Goal: Transaction & Acquisition: Complete application form

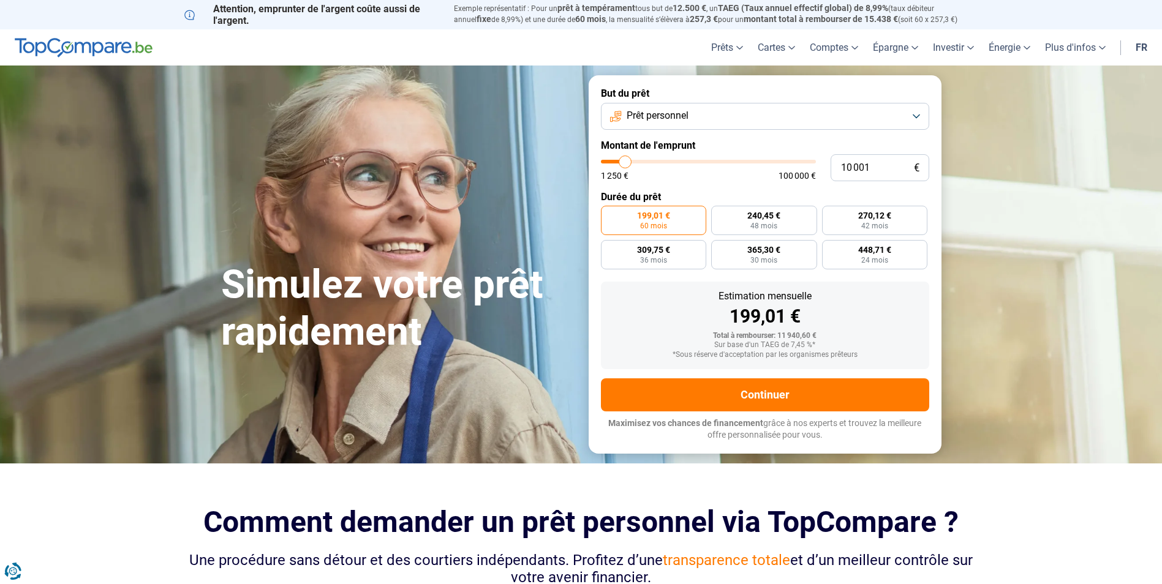
click at [695, 119] on button "Prêt personnel" at bounding box center [765, 116] width 328 height 27
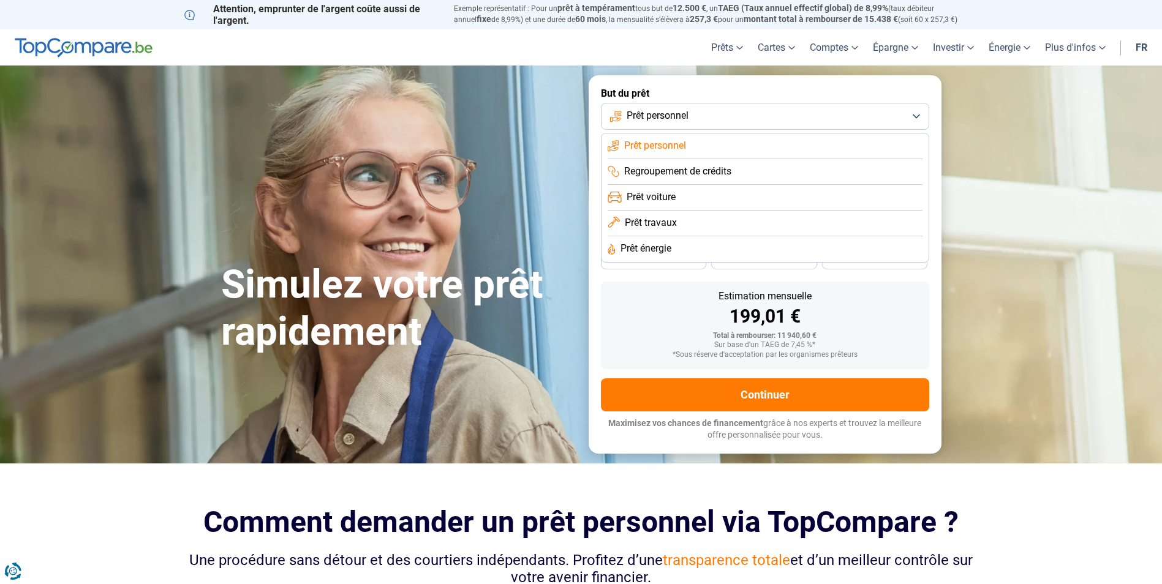
click at [669, 197] on span "Prêt voiture" at bounding box center [651, 197] width 49 height 13
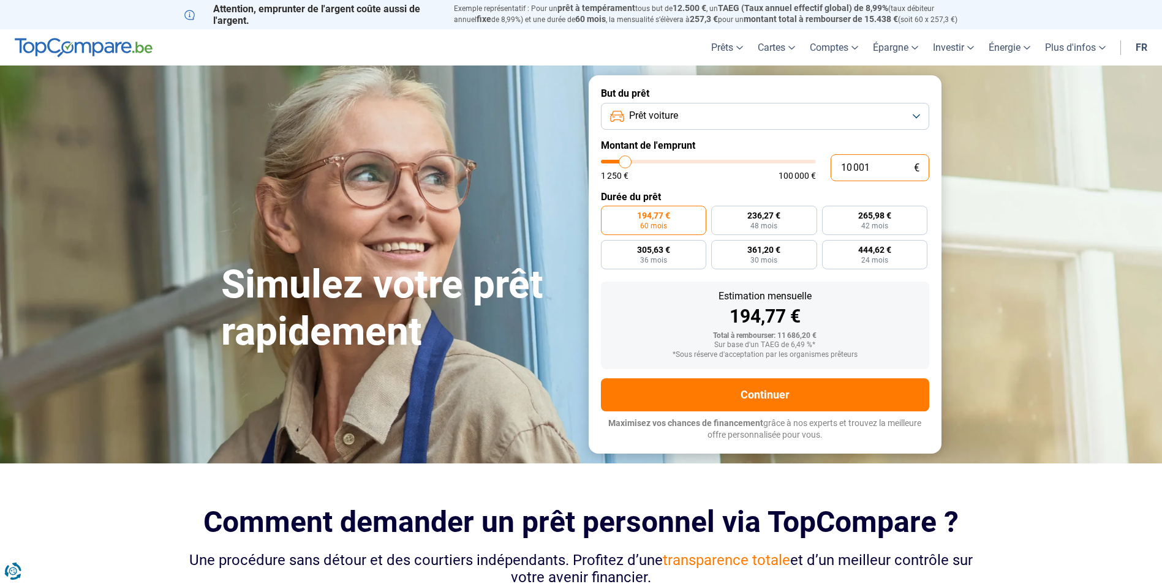
drag, startPoint x: 877, startPoint y: 172, endPoint x: 836, endPoint y: 168, distance: 41.2
click at [836, 168] on input "10 001" at bounding box center [880, 167] width 99 height 27
type input "2"
type input "1250"
type input "21"
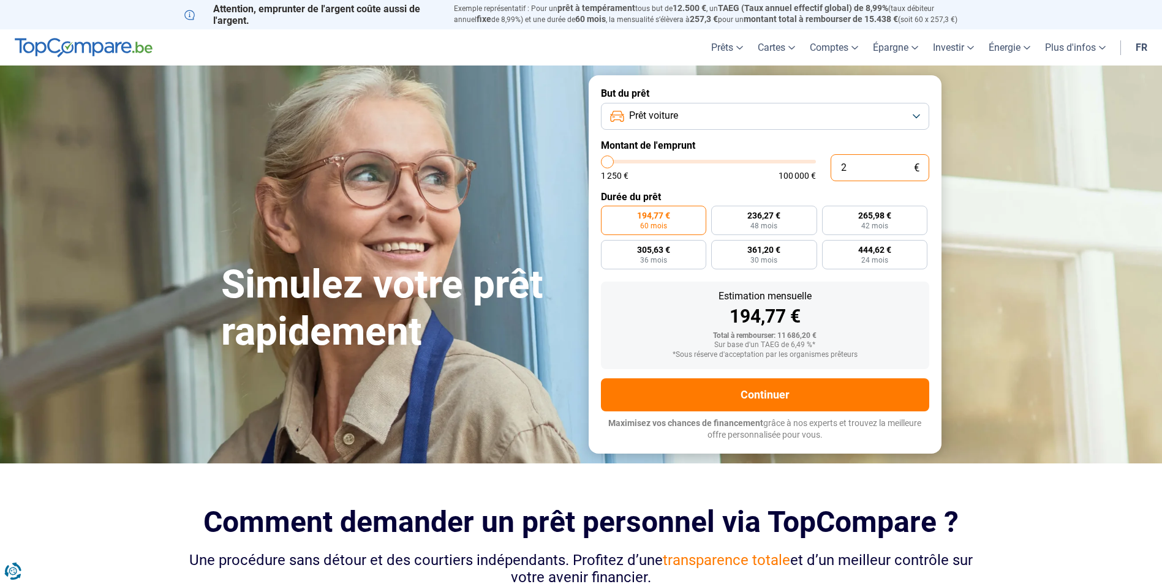
type input "1250"
type input "219"
type input "1250"
type input "2 199"
type input "2250"
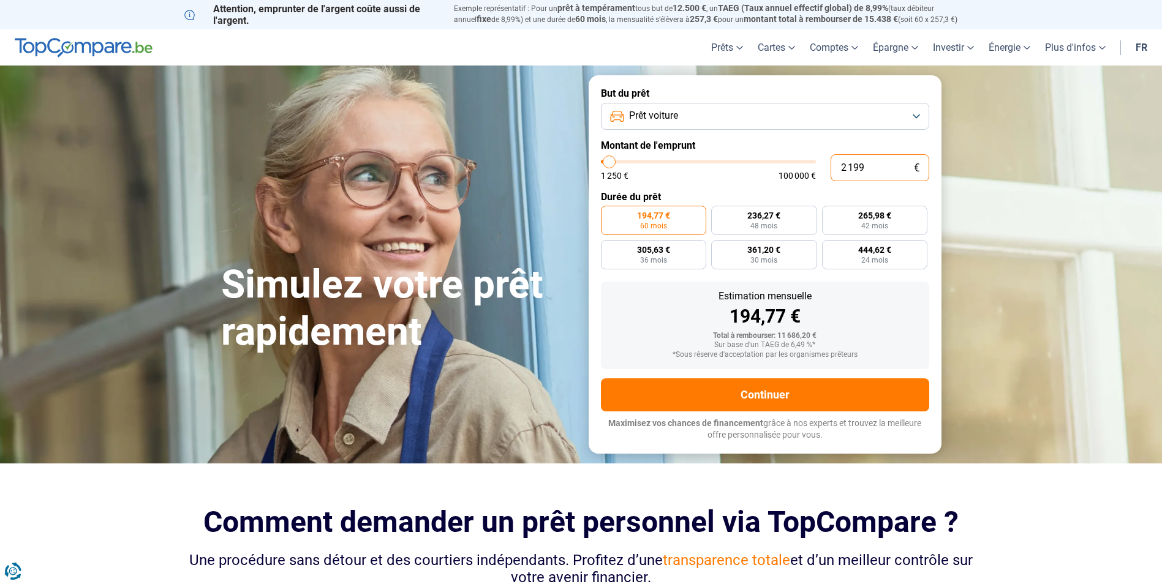
type input "21 990"
type input "22000"
radio input "false"
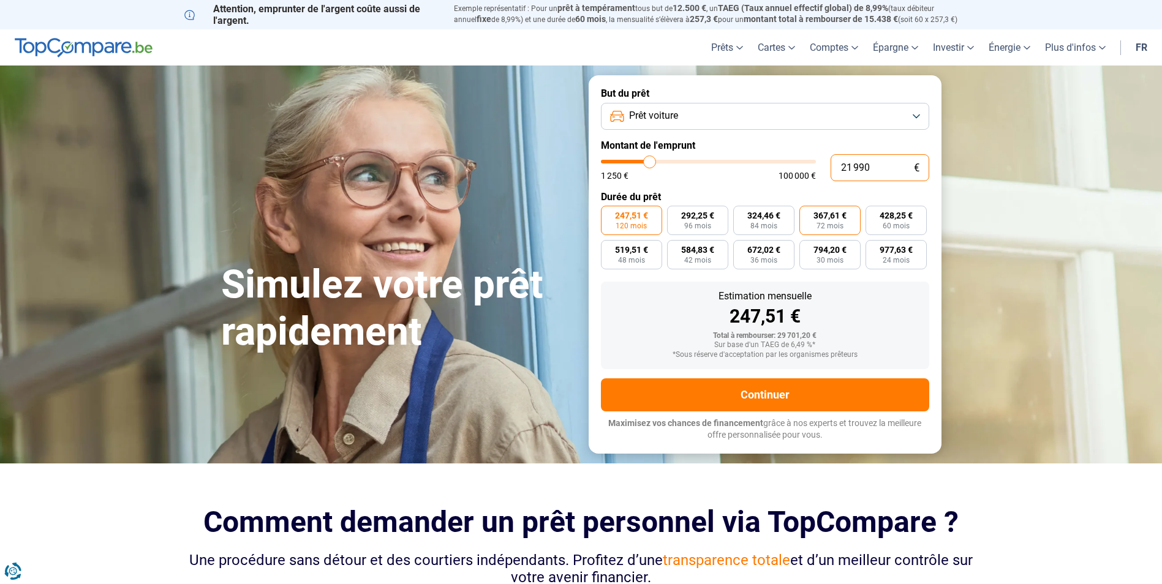
type input "21 990"
click at [840, 220] on span "367,61 €" at bounding box center [830, 215] width 33 height 9
click at [807, 214] on input "367,61 € 72 mois" at bounding box center [804, 210] width 8 height 8
radio input "true"
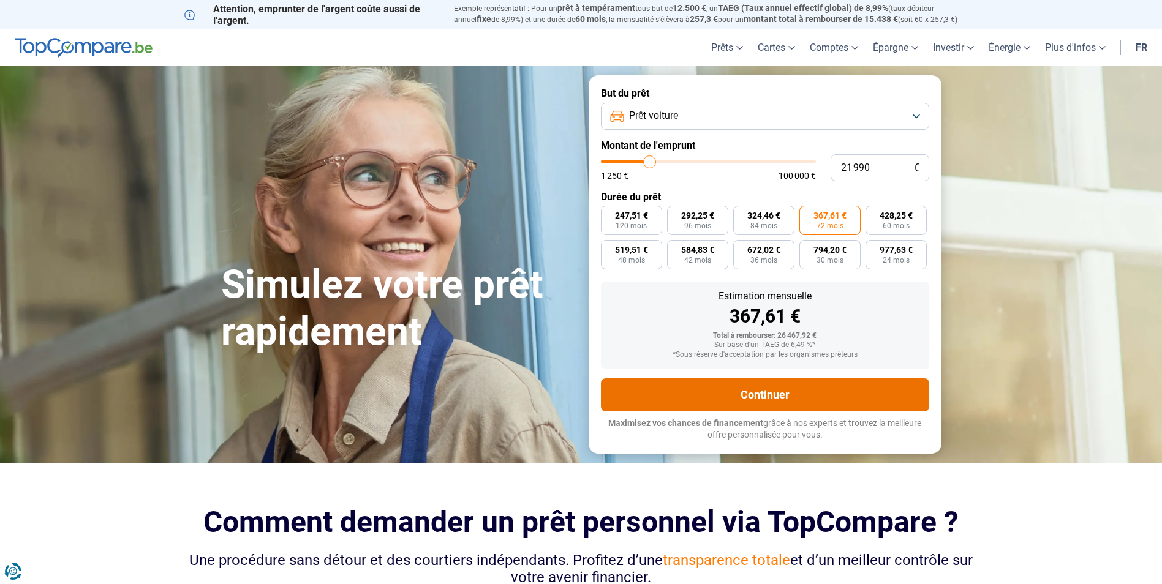
click at [771, 401] on button "Continuer" at bounding box center [765, 395] width 328 height 33
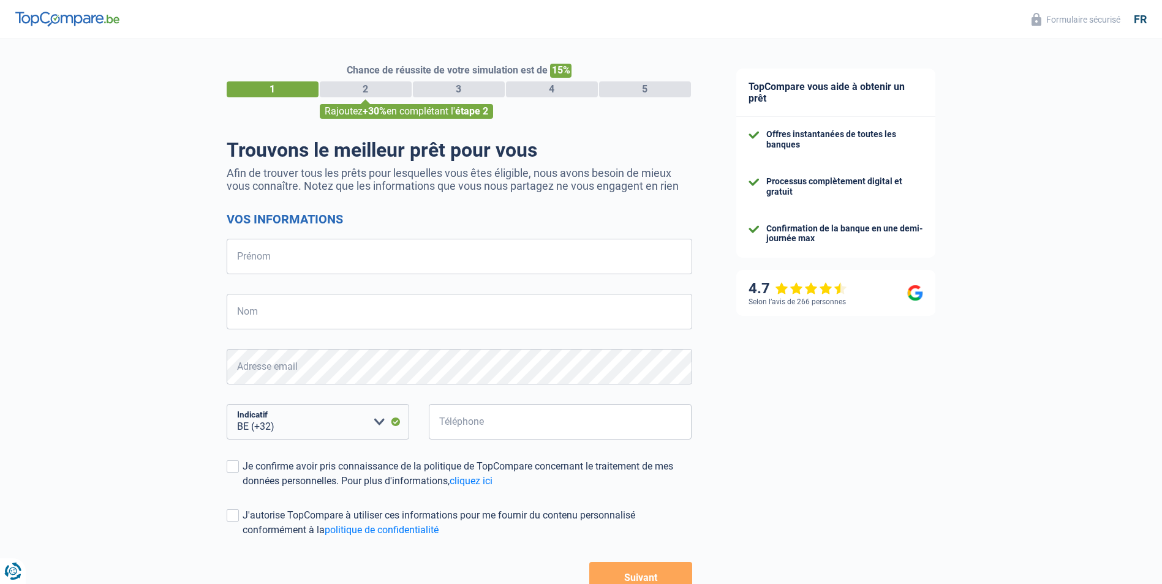
select select "32"
click at [282, 267] on input "Prénom" at bounding box center [460, 257] width 466 height 36
type input "david"
type input "skorupka"
click at [527, 426] on input "Téléphone" at bounding box center [560, 422] width 263 height 36
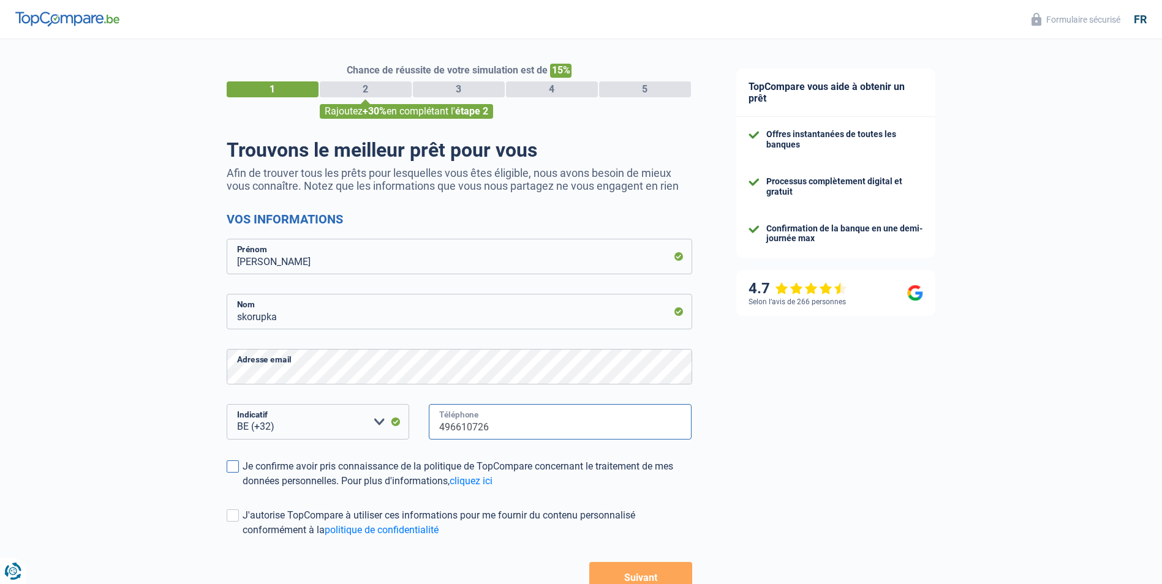
type input "496610726"
click at [234, 469] on span at bounding box center [233, 467] width 12 height 12
click at [243, 489] on input "Je confirme avoir pris connaissance de la politique de TopCompare concernant le…" at bounding box center [243, 489] width 0 height 0
click at [636, 573] on button "Suivant" at bounding box center [640, 577] width 102 height 31
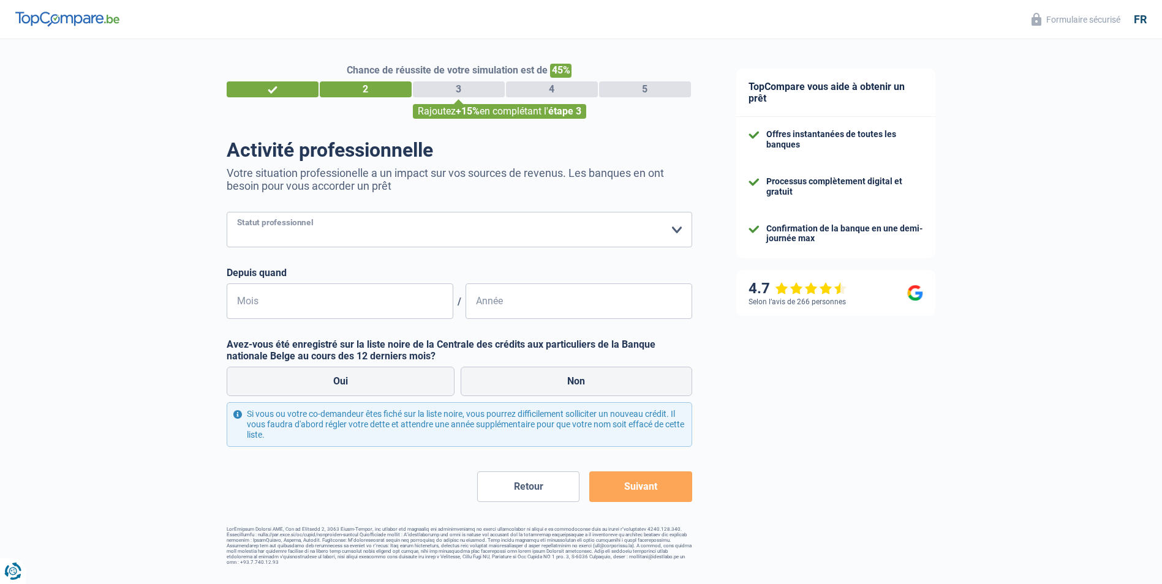
click at [469, 227] on select "Ouvrier Employé privé Employé public Invalide Indépendant Pensionné Chômeur Mut…" at bounding box center [460, 230] width 466 height 36
select select "privateEmployee"
click at [227, 213] on select "Ouvrier Employé privé Employé public Invalide Indépendant Pensionné Chômeur Mut…" at bounding box center [460, 230] width 466 height 36
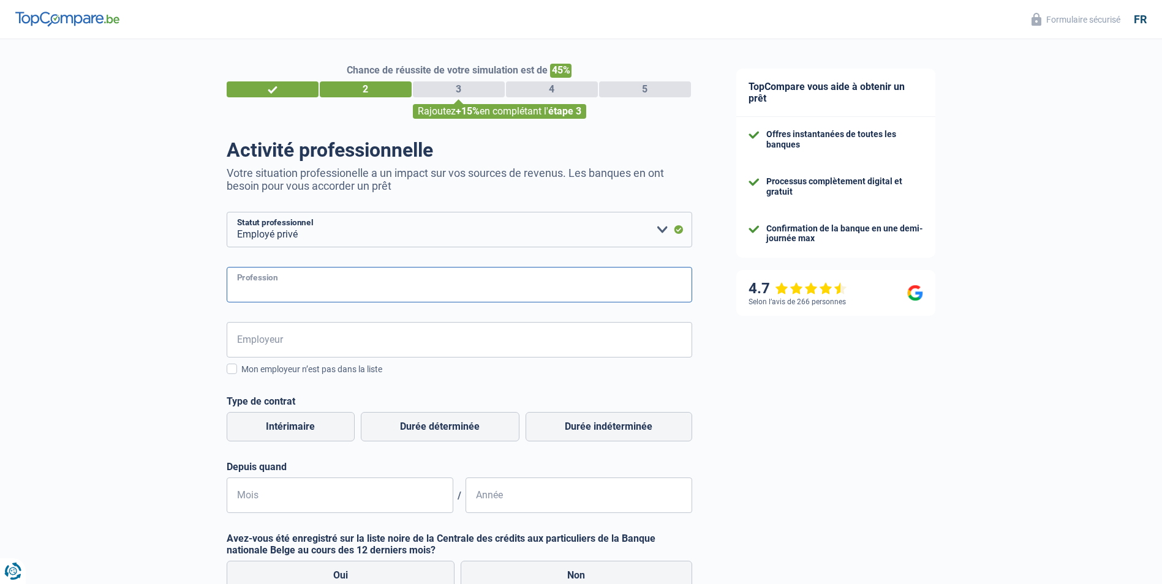
click at [335, 288] on input "Profession" at bounding box center [460, 285] width 466 height 36
type input "Administrateur système"
click at [357, 335] on input "Employeur" at bounding box center [460, 340] width 466 height 36
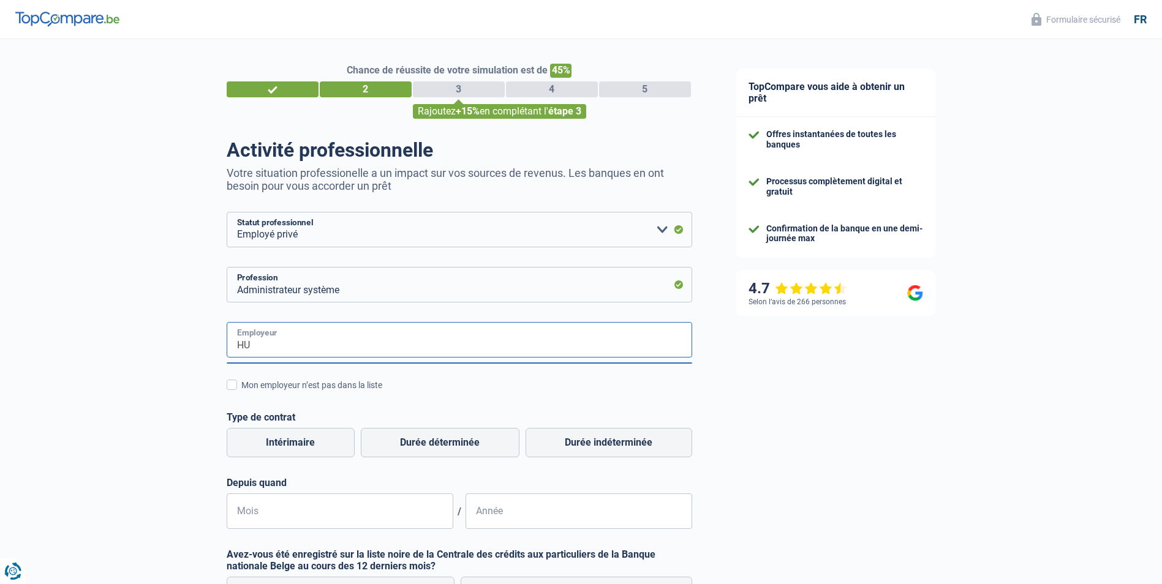
type input "H"
type input "h"
type input "Hôpital universitaire de Bruxelles"
click at [635, 444] on label "Durée indéterminée" at bounding box center [609, 442] width 167 height 29
click at [635, 444] on input "Durée indéterminée" at bounding box center [609, 442] width 167 height 29
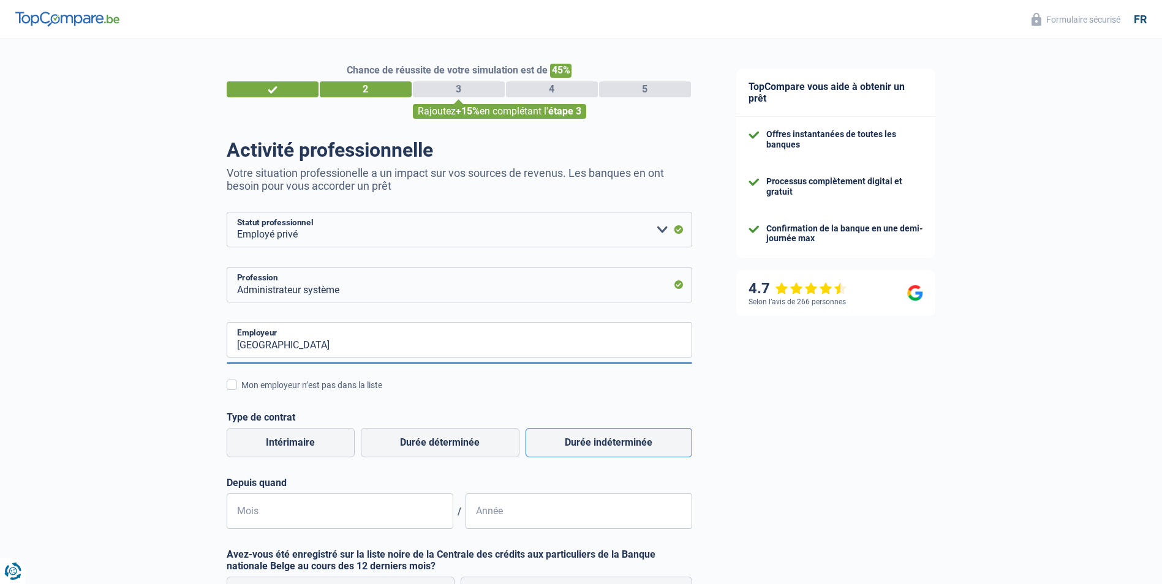
radio input "true"
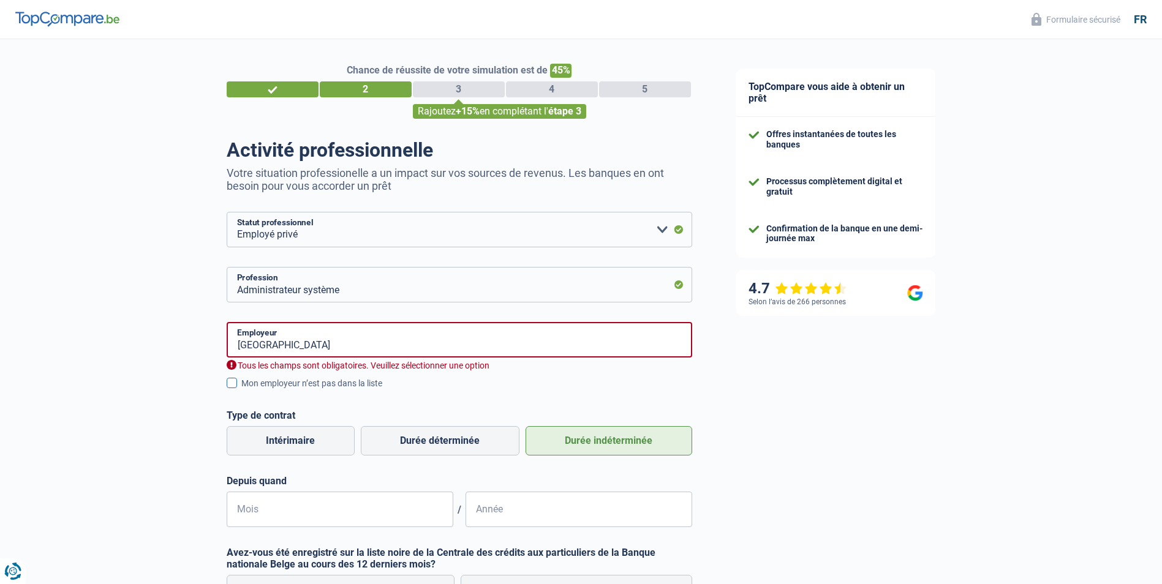
click at [229, 385] on span at bounding box center [232, 383] width 10 height 10
click at [241, 390] on input "Mon employeur n’est pas dans la liste" at bounding box center [241, 390] width 0 height 0
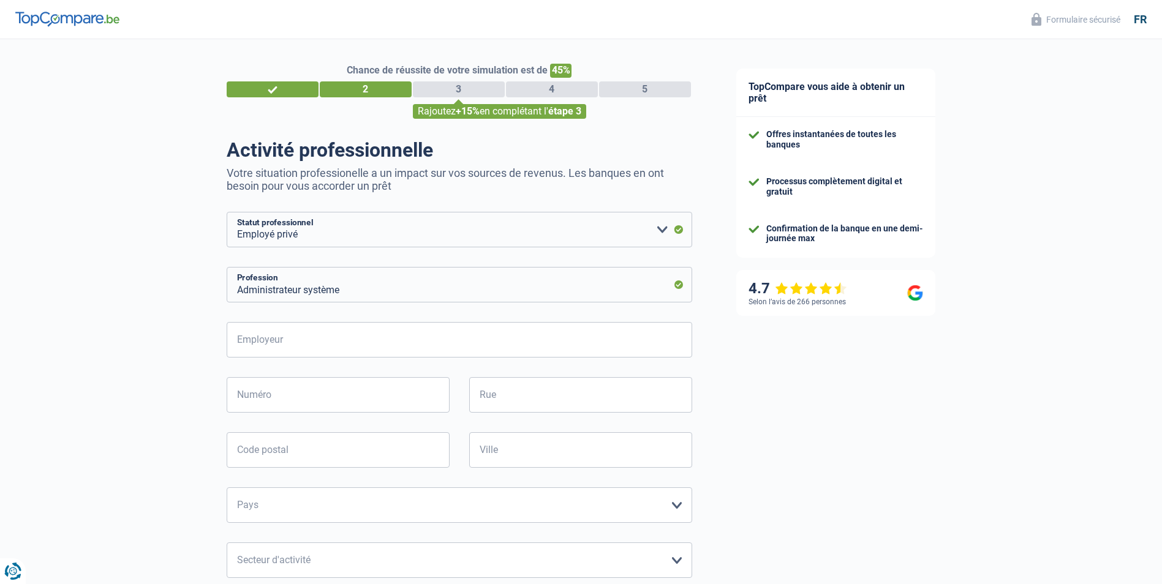
click at [164, 454] on div "Chance de réussite de votre simulation est de 45% 1 2 3 4 5 Rajoutez +15% en co…" at bounding box center [357, 500] width 714 height 932
click at [335, 338] on input "Employeur" at bounding box center [460, 340] width 466 height 36
type input "Hôpital Universitaire de Bruxelles."
click at [290, 391] on input "Numéro" at bounding box center [338, 395] width 223 height 36
type input "808"
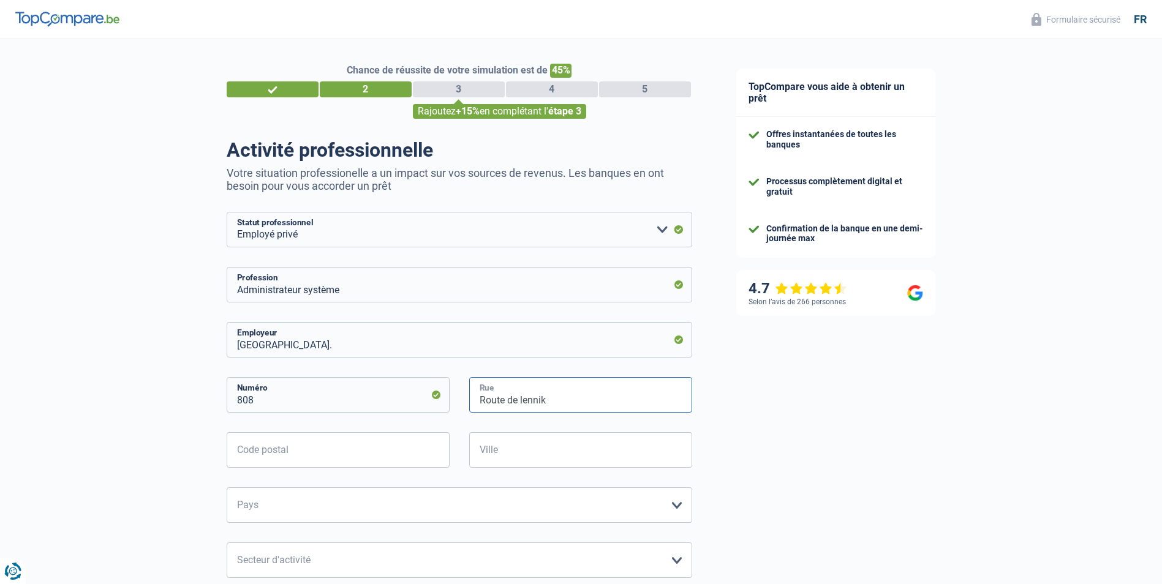
type input "Route de lennik"
click at [349, 445] on input "Code postal" at bounding box center [338, 451] width 223 height 36
type input "1070"
click at [564, 444] on input "Ville" at bounding box center [580, 451] width 223 height 36
type input "bruxelles"
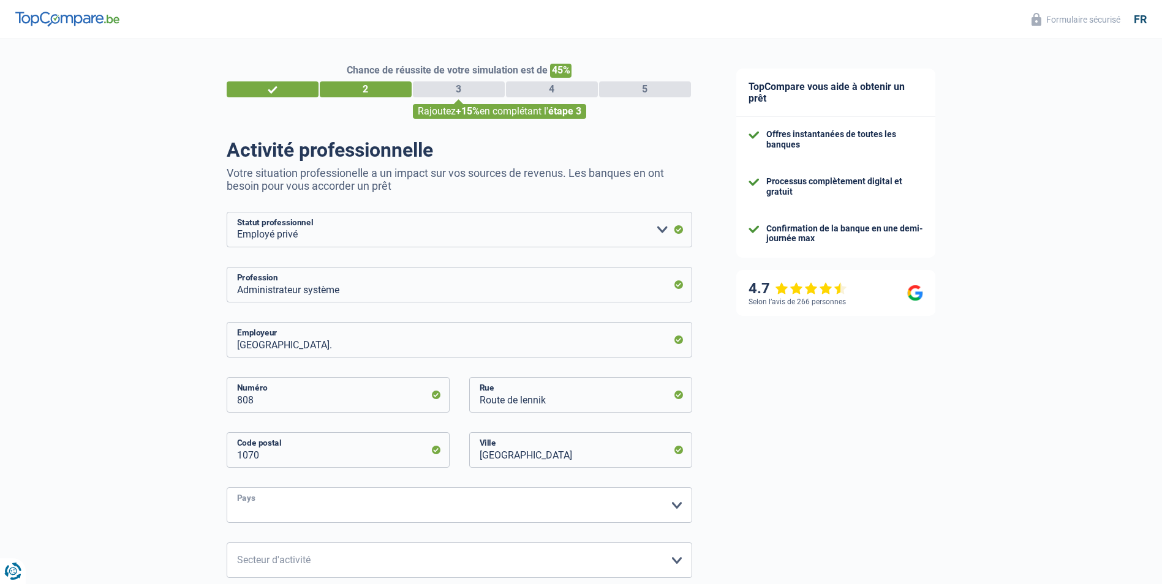
click at [559, 511] on select "Belgique France Allemagne Italie Luxembourg Pays-Bas Espagne Suisse Veuillez sé…" at bounding box center [460, 506] width 466 height 36
select select "BE"
click at [559, 511] on select "Belgique France Allemagne Italie Luxembourg Pays-Bas Espagne Suisse Veuillez sé…" at bounding box center [460, 506] width 466 height 36
click at [907, 474] on div "TopCompare vous aide à obtenir un prêt Offres instantanées de toutes les banque…" at bounding box center [938, 505] width 448 height 932
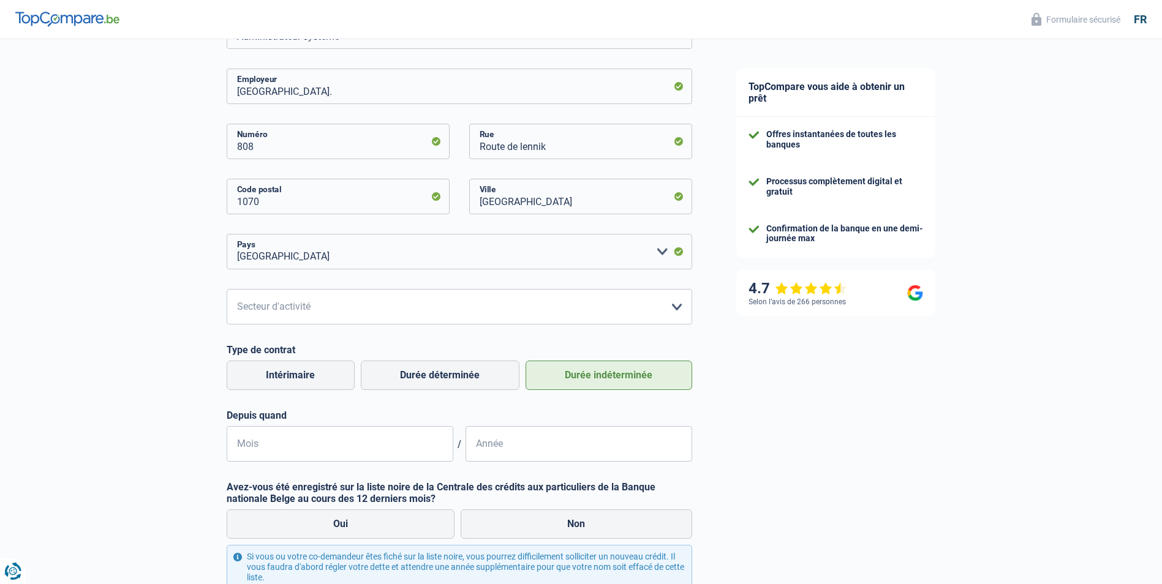
scroll to position [261, 0]
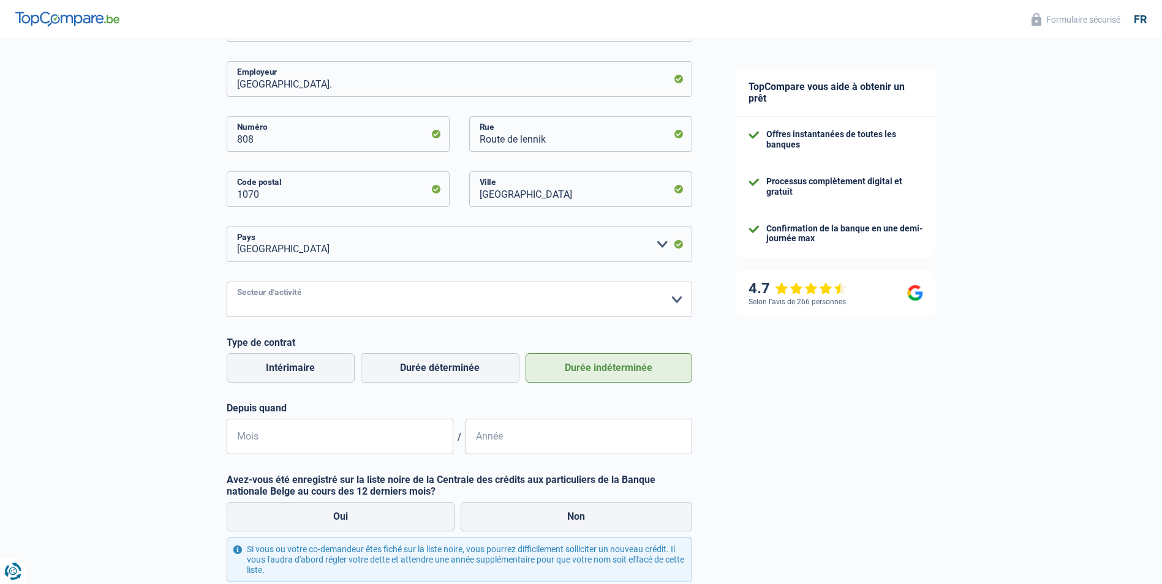
click at [482, 310] on select "Agriculture/Pêche Industrie Horeca Courier/Fitness/Taxi Construction Banques/As…" at bounding box center [460, 300] width 466 height 36
select select "hrc"
click at [839, 381] on div "TopCompare vous aide à obtenir un prêt Offres instantanées de toutes les banque…" at bounding box center [938, 244] width 448 height 932
click at [338, 444] on input "Mois" at bounding box center [340, 437] width 227 height 36
type input "01"
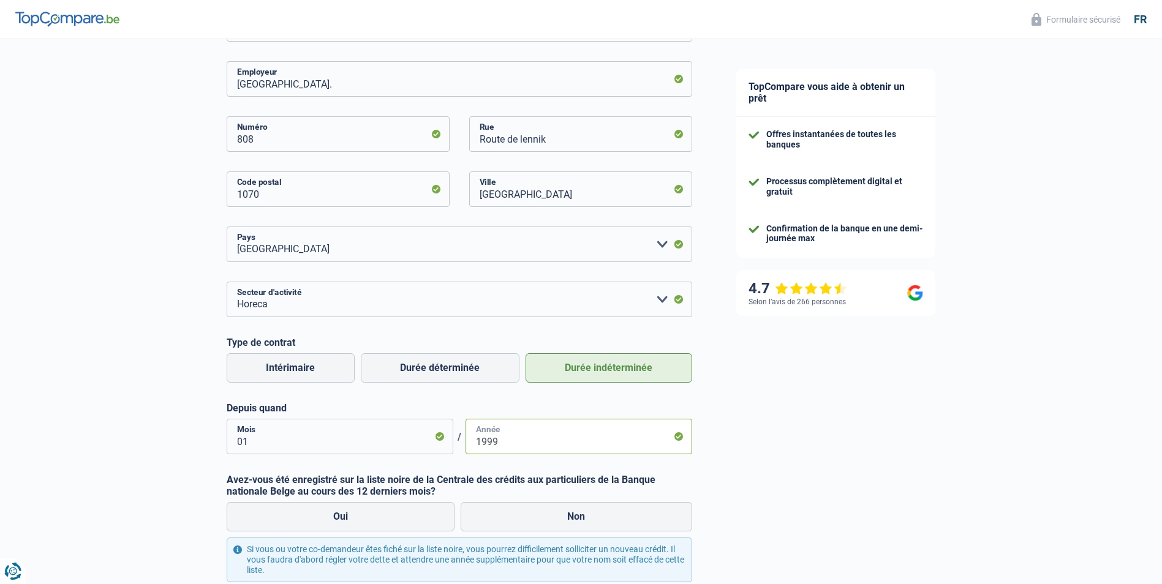
type input "1999"
click at [804, 395] on div "TopCompare vous aide à obtenir un prêt Offres instantanées de toutes les banque…" at bounding box center [938, 244] width 448 height 932
click at [656, 304] on select "Agriculture/Pêche Industrie Horeca Courier/Fitness/Taxi Construction Banques/As…" at bounding box center [460, 300] width 466 height 36
select select "stateUniversityEu"
click at [227, 283] on select "Agriculture/Pêche Industrie Horeca Courier/Fitness/Taxi Construction Banques/As…" at bounding box center [460, 300] width 466 height 36
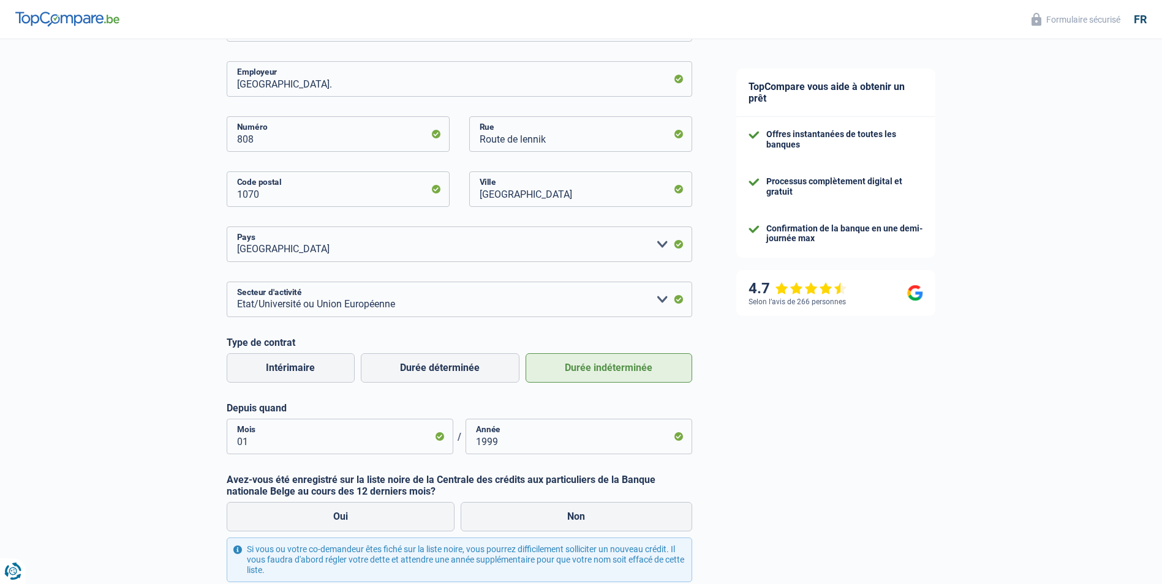
click at [888, 429] on div "TopCompare vous aide à obtenir un prêt Offres instantanées de toutes les banque…" at bounding box center [938, 244] width 448 height 932
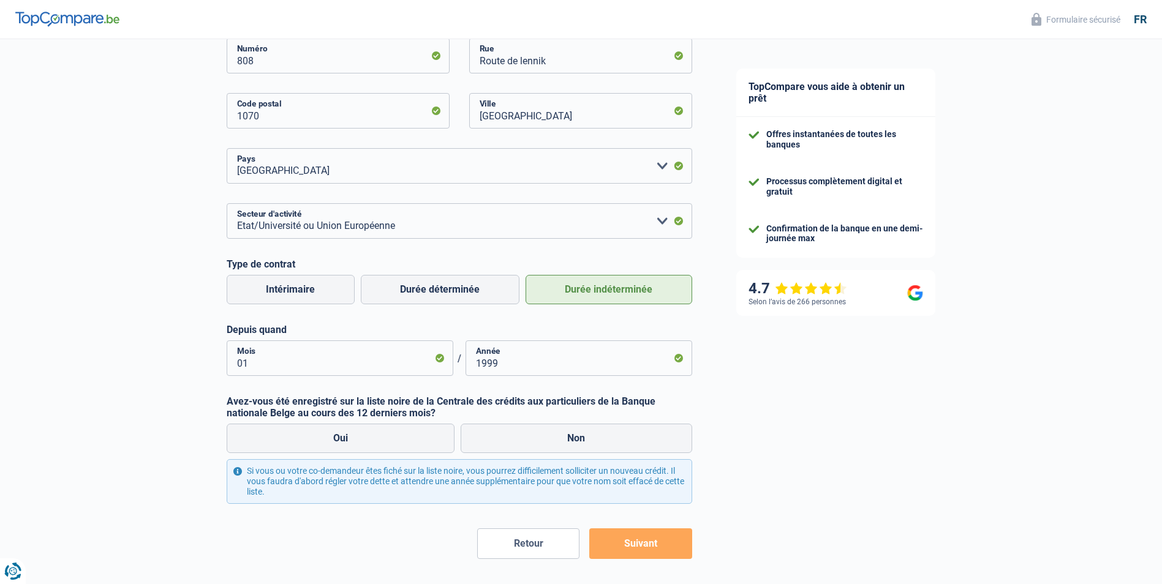
scroll to position [387, 0]
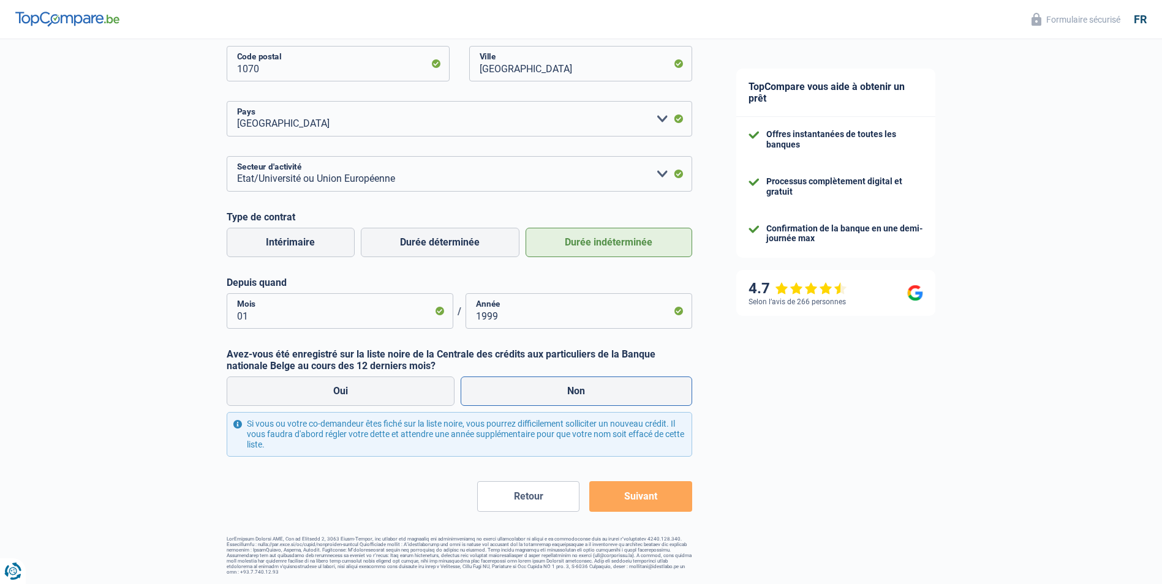
click at [595, 401] on label "Non" at bounding box center [577, 391] width 232 height 29
click at [595, 401] on input "Non" at bounding box center [577, 391] width 232 height 29
radio input "true"
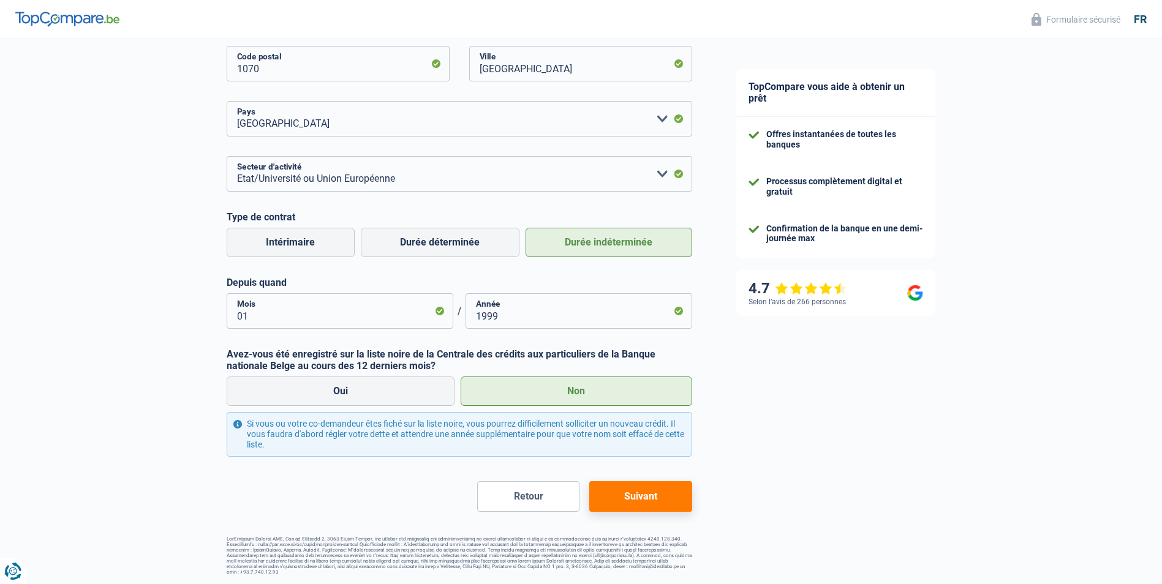
click at [665, 505] on button "Suivant" at bounding box center [640, 497] width 102 height 31
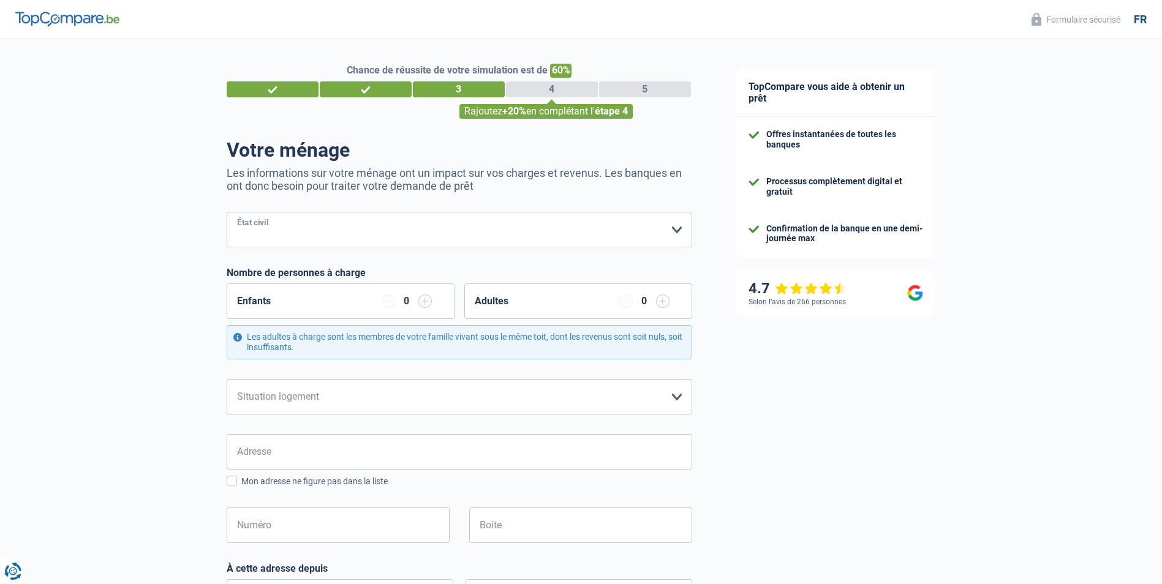
click at [541, 229] on select "Célibataire Marié(e) Cohabitant(e) légal(e) Divorcé(e) Veuf(ve) Séparé (de fait…" at bounding box center [460, 230] width 466 height 36
select select "married"
click at [227, 213] on select "Célibataire Marié(e) Cohabitant(e) légal(e) Divorcé(e) Veuf(ve) Séparé (de fait…" at bounding box center [460, 230] width 466 height 36
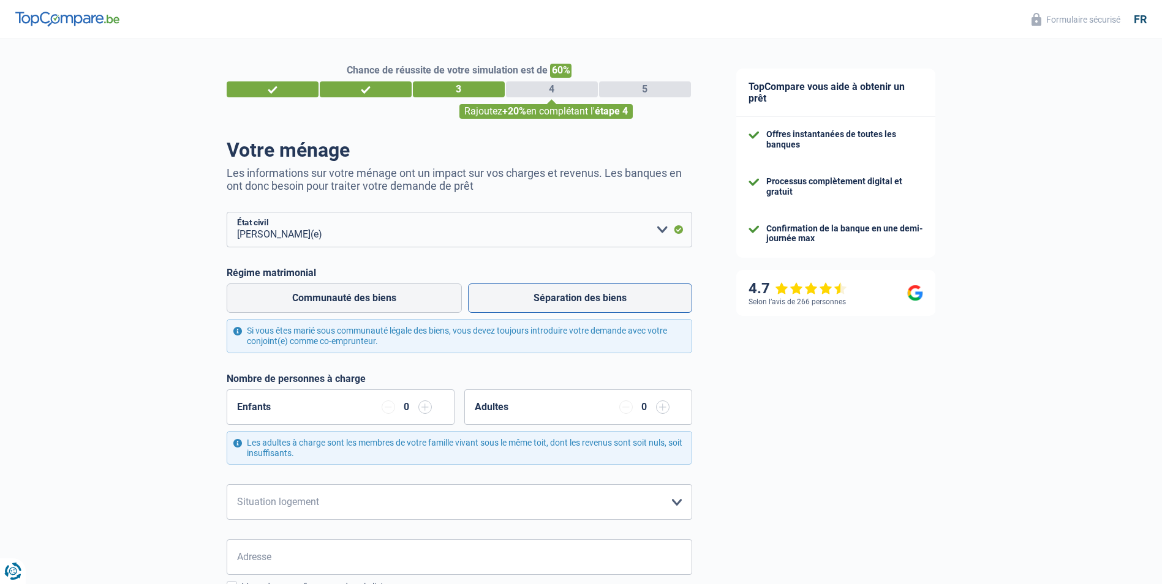
click at [536, 300] on label "Séparation des biens" at bounding box center [580, 298] width 224 height 29
click at [536, 300] on input "Séparation des biens" at bounding box center [580, 298] width 224 height 29
radio input "true"
click at [427, 406] on input "button" at bounding box center [424, 407] width 13 height 13
click at [432, 407] on div "Enfants 1" at bounding box center [341, 408] width 228 height 36
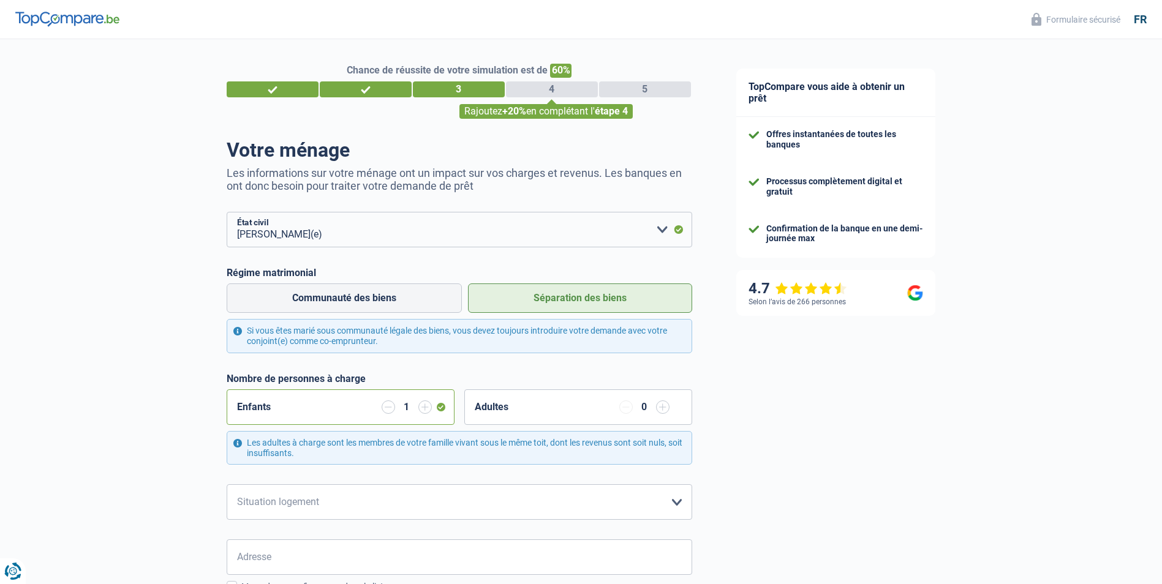
click at [428, 408] on input "button" at bounding box center [424, 407] width 13 height 13
click at [853, 432] on div "TopCompare vous aide à obtenir un prêt Offres instantanées de toutes les banque…" at bounding box center [938, 554] width 448 height 1030
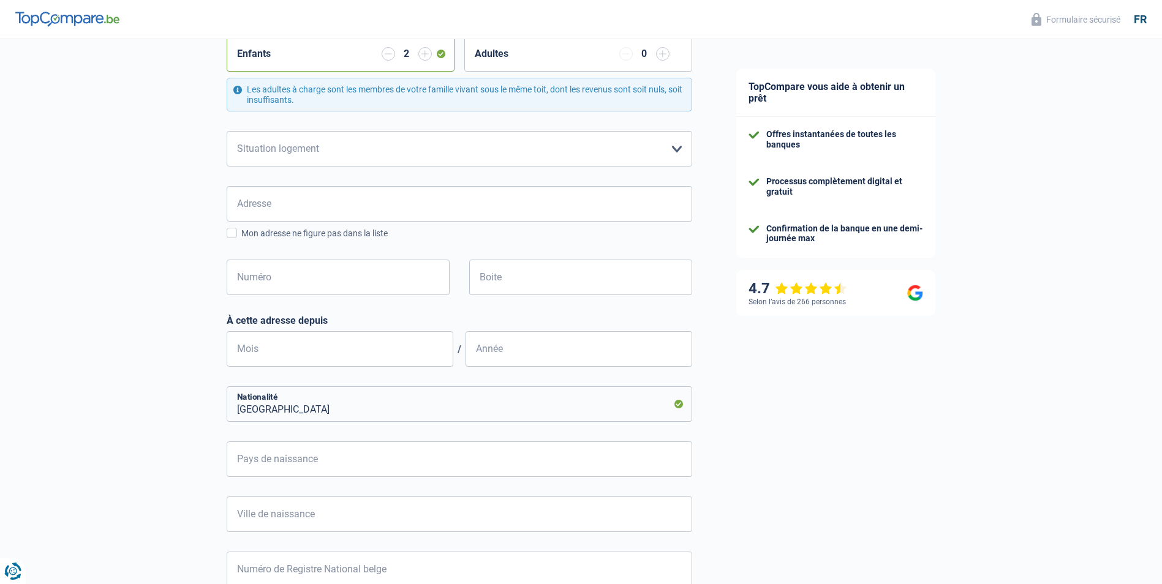
scroll to position [355, 0]
click at [648, 143] on select "Locataire Propriétaire avec prêt hypothécaire Propriétaire sans prêt hypothécai…" at bounding box center [460, 148] width 466 height 36
select select "ownerWithMortgage"
click at [227, 131] on select "Locataire Propriétaire avec prêt hypothécaire Propriétaire sans prêt hypothécai…" at bounding box center [460, 148] width 466 height 36
click at [458, 203] on input "Adresse" at bounding box center [460, 203] width 466 height 36
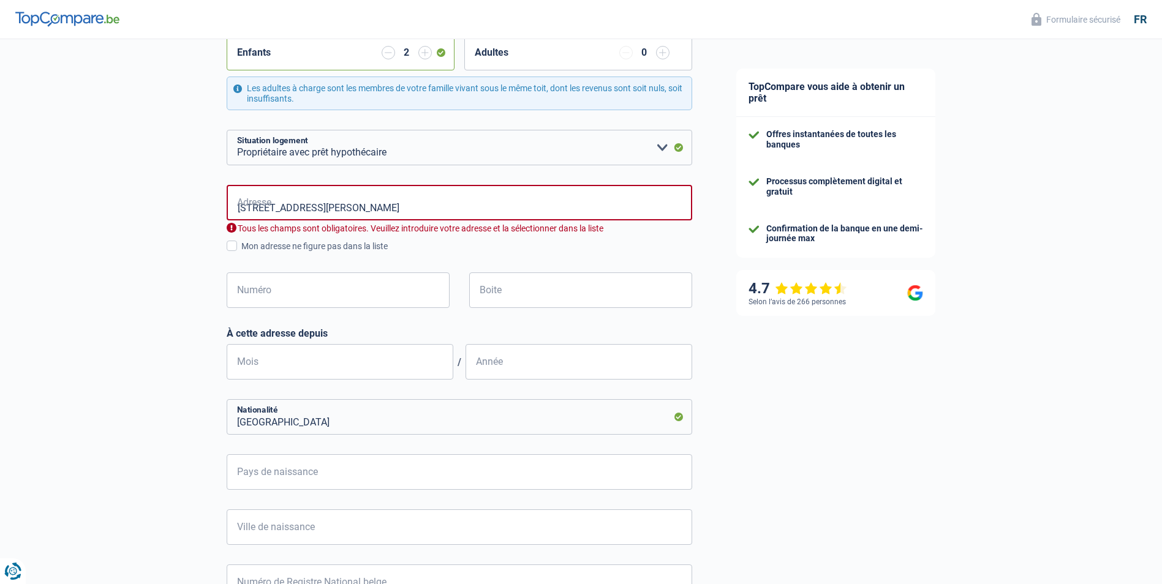
type input "Rue Joseph Mesdagh, 6040, Charleroi, BE"
type input "88"
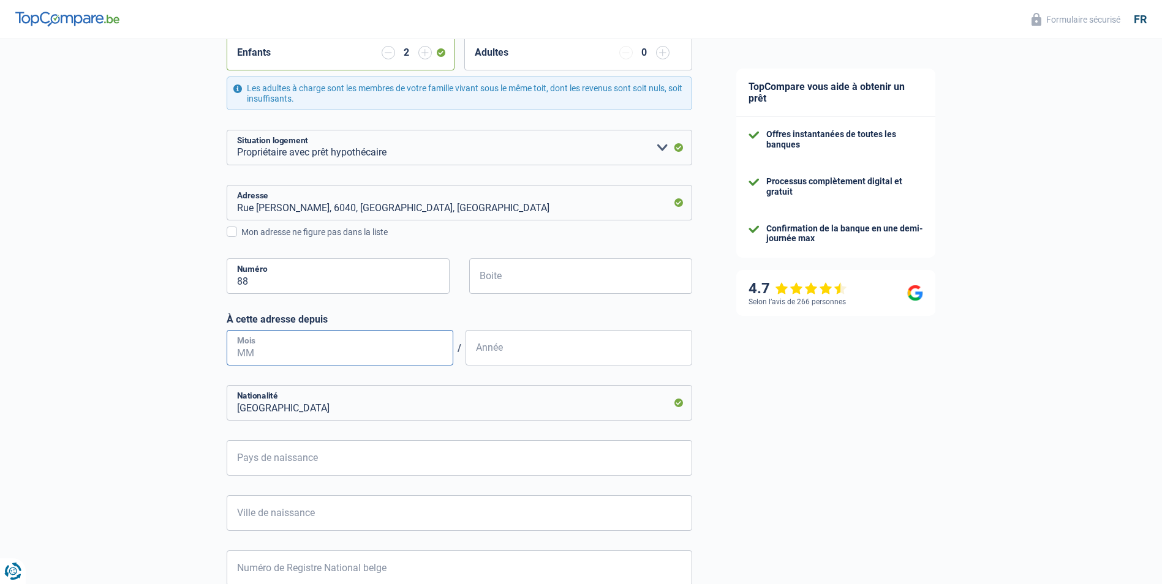
click at [288, 349] on input "Mois" at bounding box center [340, 348] width 227 height 36
type input "08"
type input "2000"
click at [112, 497] on div "Chance de réussite de votre simulation est de 60% 1 2 3 4 5 Rajoutez +20% en co…" at bounding box center [357, 195] width 714 height 1030
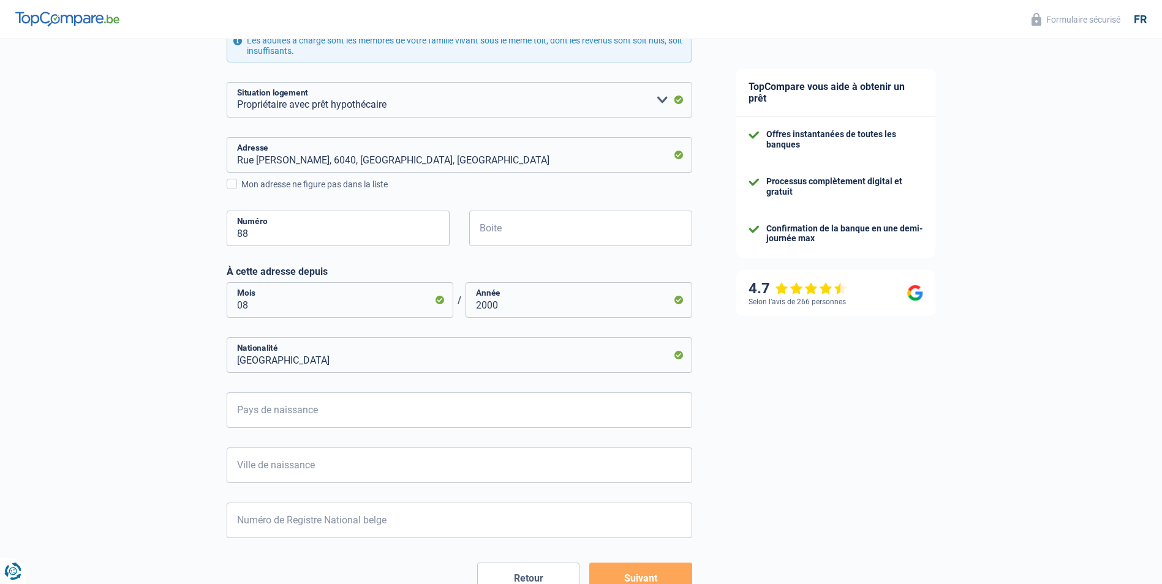
scroll to position [484, 0]
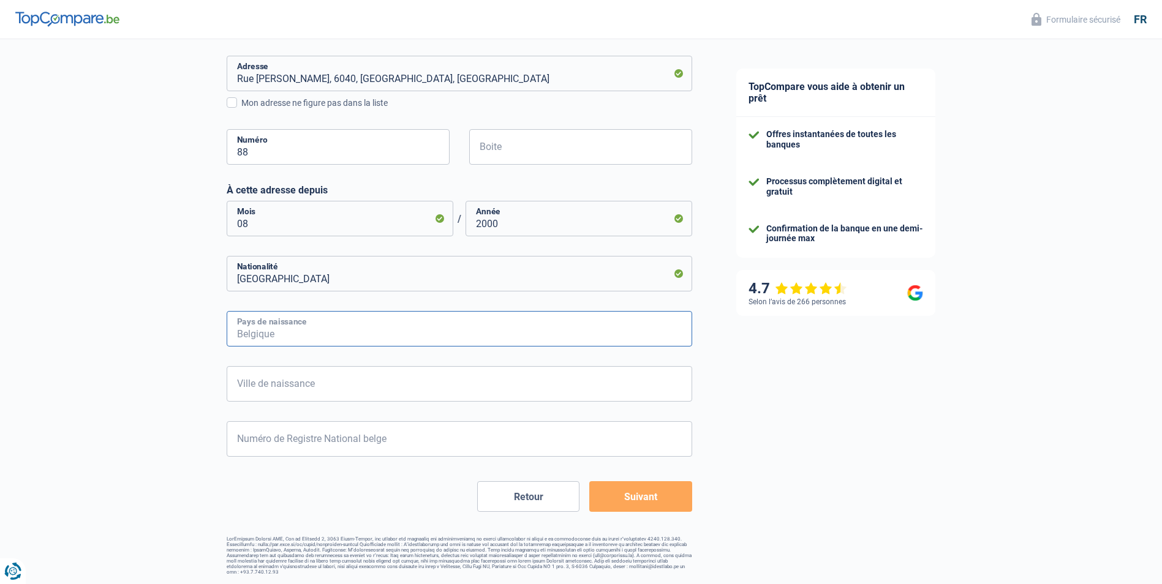
click at [528, 328] on input "Pays de naissance" at bounding box center [460, 329] width 466 height 36
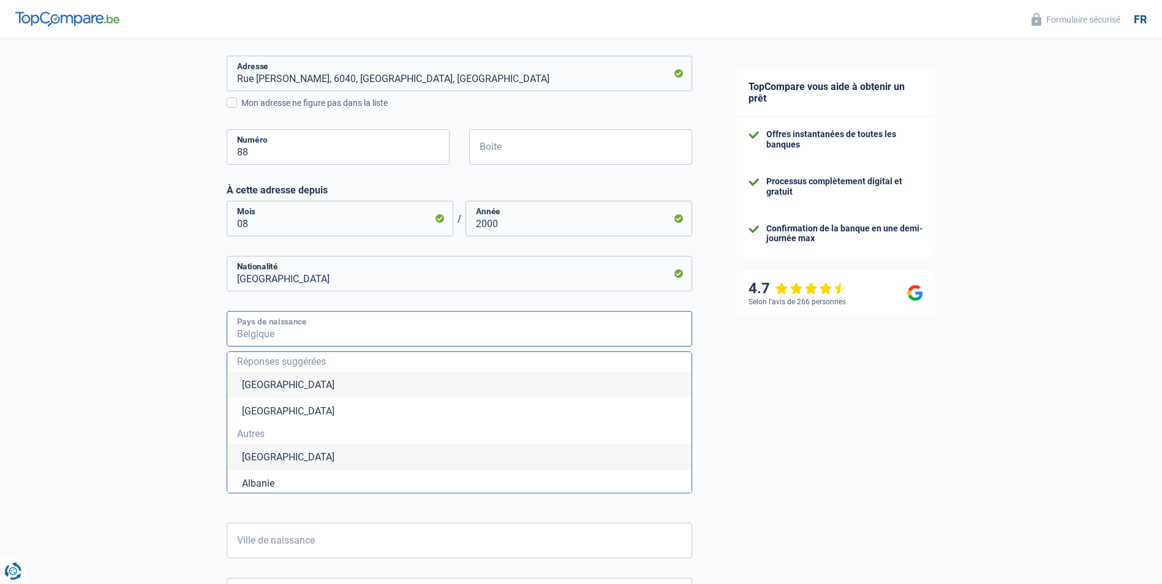
type input "b"
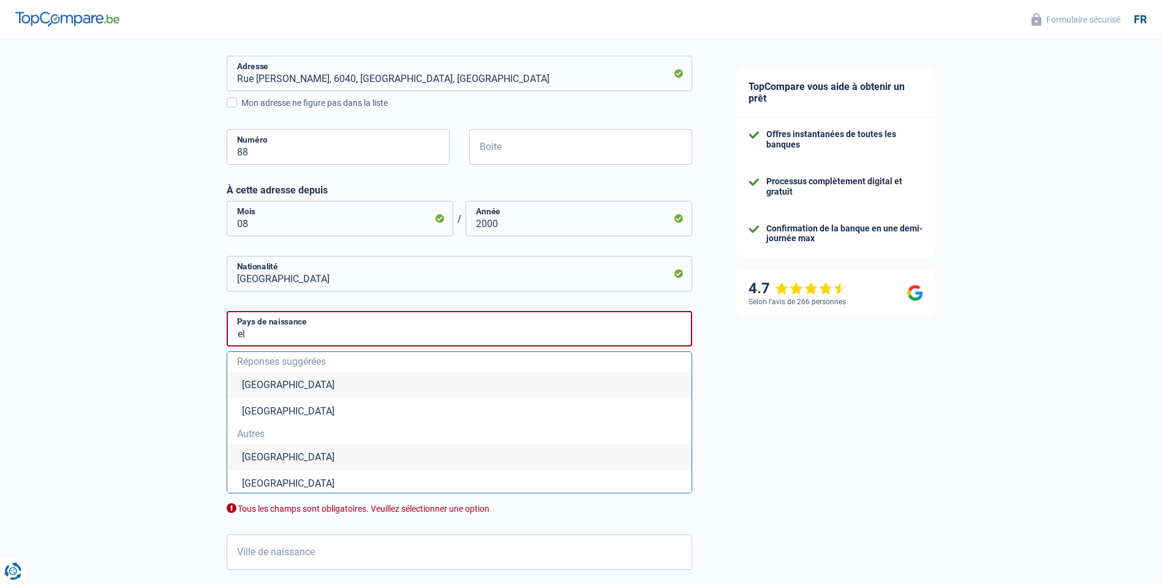
click at [269, 382] on li "Belgique" at bounding box center [459, 385] width 464 height 26
type input "Belgique"
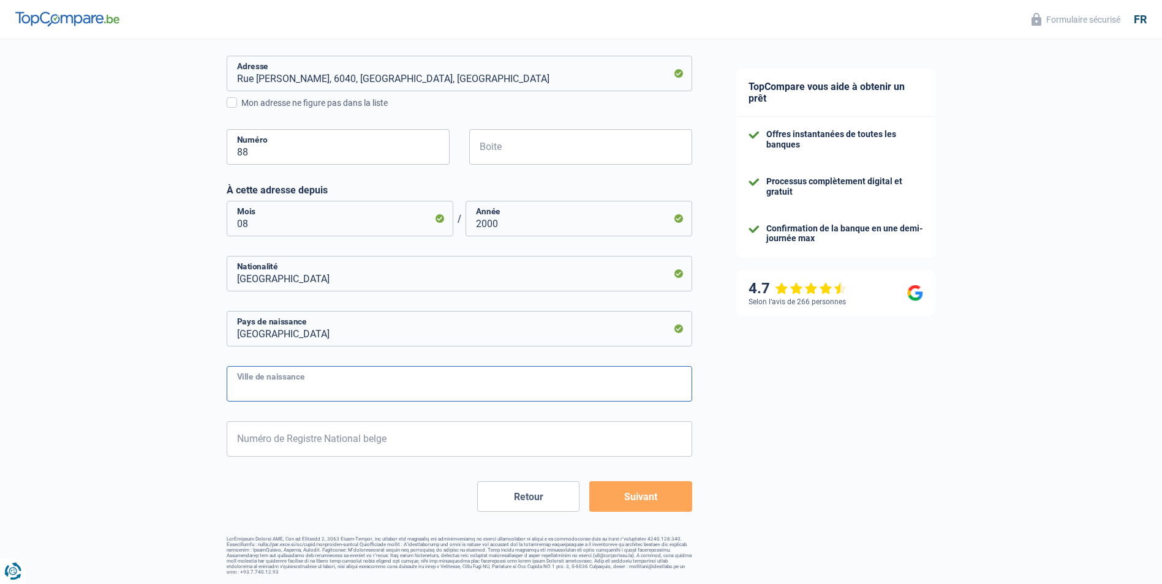
click at [438, 382] on input "Ville de naissance" at bounding box center [460, 384] width 466 height 36
type input "charleroi"
click at [776, 424] on div "TopCompare vous aide à obtenir un prêt Offres instantanées de toutes les banque…" at bounding box center [938, 70] width 448 height 1030
